Goal: Task Accomplishment & Management: Manage account settings

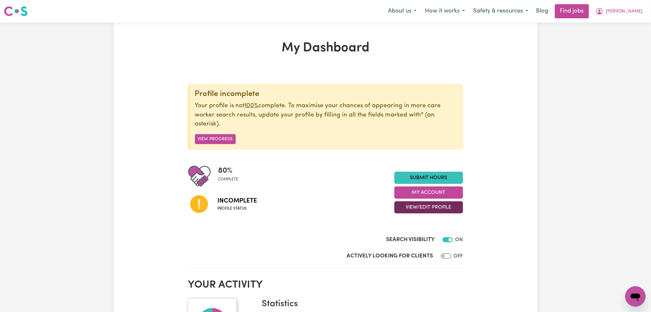
click at [419, 210] on button "View/Edit Profile" at bounding box center [429, 208] width 69 height 12
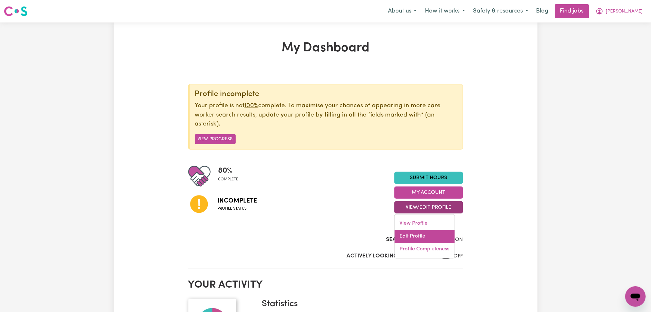
click at [410, 237] on link "Edit Profile" at bounding box center [425, 236] width 60 height 13
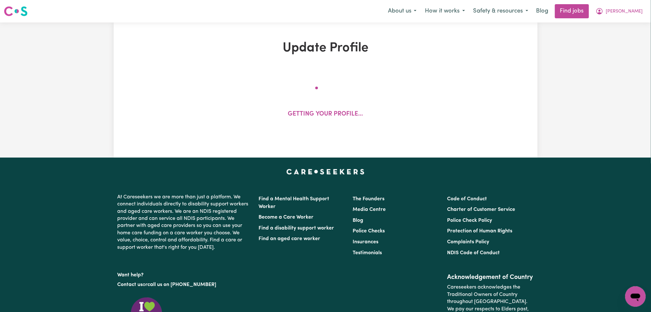
select select "[DEMOGRAPHIC_DATA]"
select select "[DEMOGRAPHIC_DATA] Citizen"
select select "Studying a healthcare related degree or qualification"
select select "40"
select select "50"
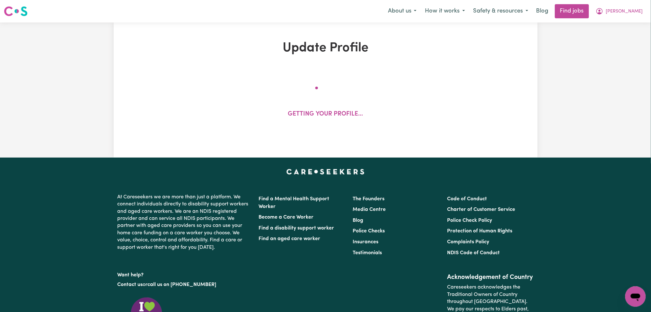
select select "65"
select select "80"
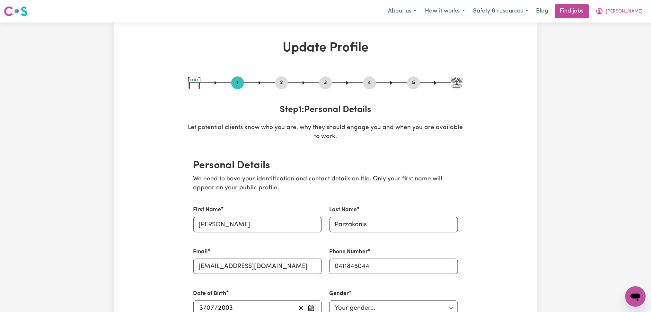
click at [284, 83] on button "2" at bounding box center [281, 83] width 13 height 8
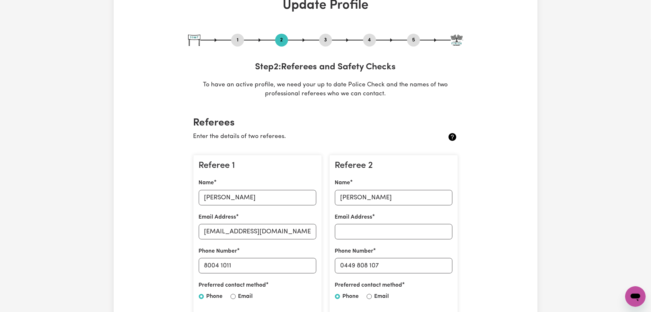
scroll to position [85, 0]
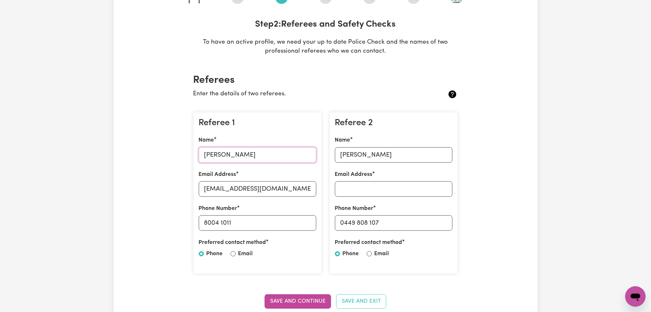
click at [254, 153] on input "[PERSON_NAME]" at bounding box center [258, 155] width 118 height 15
click at [276, 190] on input "[EMAIL_ADDRESS][DOMAIN_NAME]" at bounding box center [258, 189] width 118 height 15
click at [371, 154] on input "[PERSON_NAME]" at bounding box center [394, 155] width 118 height 15
drag, startPoint x: 344, startPoint y: 222, endPoint x: 413, endPoint y: 221, distance: 69.1
click at [413, 221] on input "0449 808 107" at bounding box center [394, 223] width 118 height 15
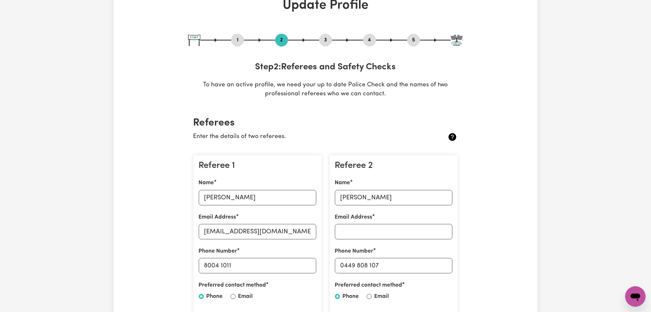
scroll to position [0, 0]
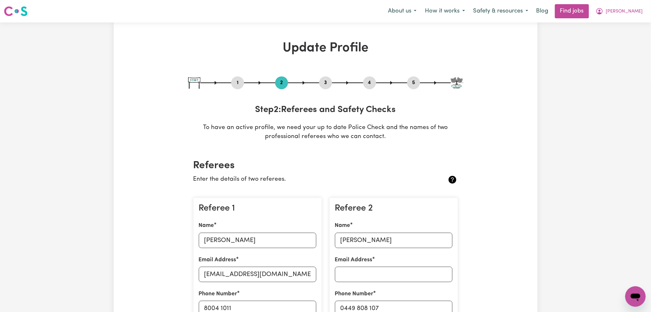
drag, startPoint x: 372, startPoint y: 84, endPoint x: 411, endPoint y: 81, distance: 40.0
click at [372, 84] on button "4" at bounding box center [370, 83] width 13 height 8
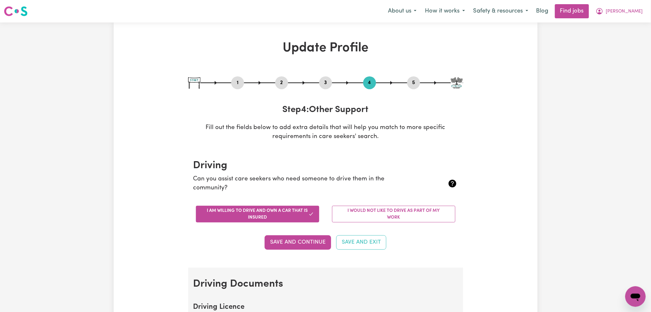
click at [416, 80] on button "5" at bounding box center [414, 83] width 13 height 8
select select "I am working in another industry"
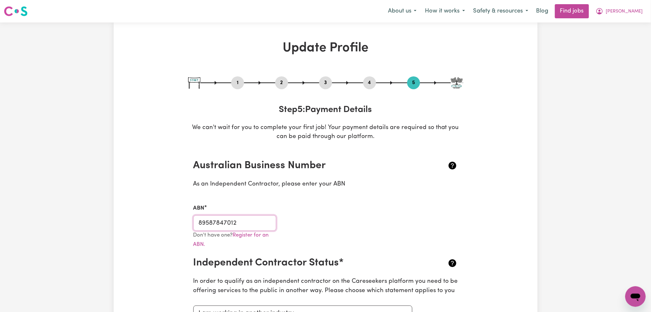
click at [230, 222] on input "89587847012" at bounding box center [234, 223] width 83 height 15
click at [626, 13] on span "[PERSON_NAME]" at bounding box center [624, 11] width 37 height 7
click at [618, 49] on link "Logout" at bounding box center [622, 49] width 51 height 12
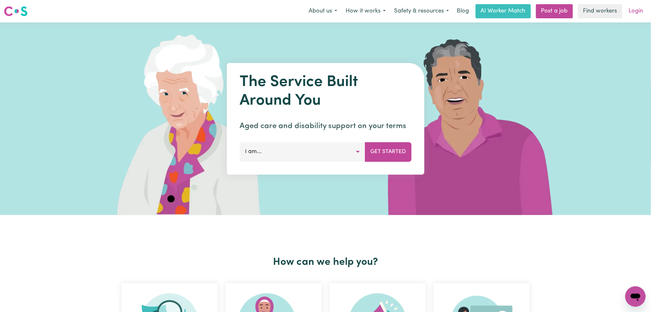
click at [634, 16] on link "Login" at bounding box center [636, 11] width 22 height 14
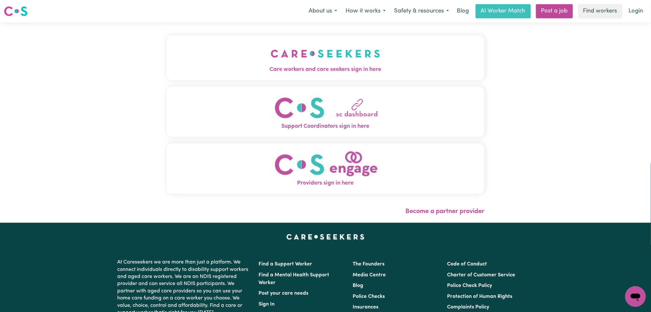
click at [212, 80] on div "Care workers and care seekers sign in here Support Coordinators sign in here Pr…" at bounding box center [326, 117] width 318 height 165
click at [212, 70] on span "Care workers and care seekers sign in here" at bounding box center [326, 70] width 318 height 8
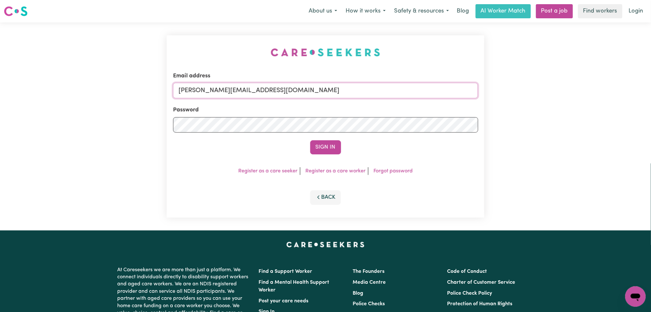
click at [221, 98] on input "[PERSON_NAME][EMAIL_ADDRESS][DOMAIN_NAME]" at bounding box center [325, 90] width 305 height 15
drag, startPoint x: 212, startPoint y: 88, endPoint x: 372, endPoint y: 88, distance: 160.4
click at [372, 88] on input "Superuser~[EMAIL_ADDRESS][DOMAIN_NAME]" at bounding box center [325, 90] width 305 height 15
type input "Superuser~[EMAIL_ADDRESS][DOMAIN_NAME]"
click at [331, 152] on button "Sign In" at bounding box center [325, 147] width 31 height 14
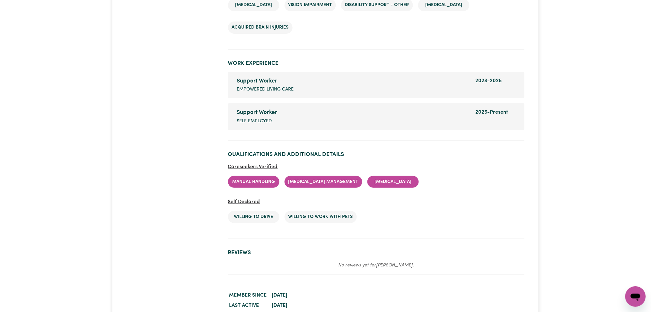
scroll to position [924, 0]
